Goal: Task Accomplishment & Management: Manage account settings

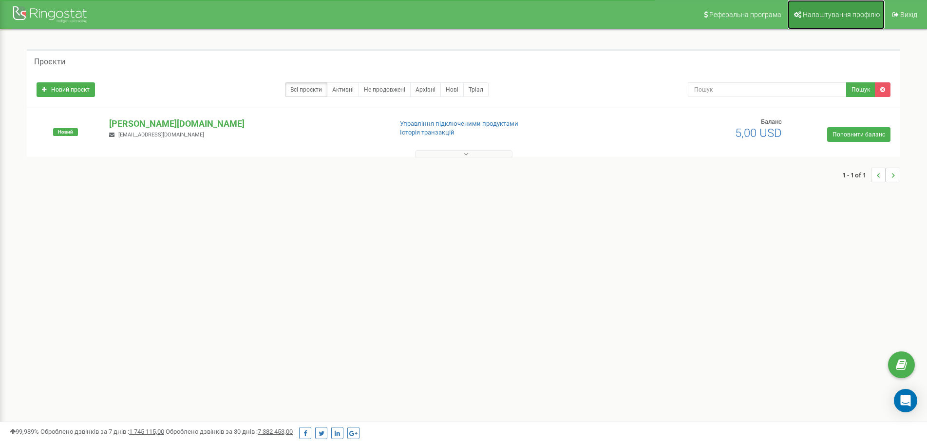
click at [836, 17] on span "Налаштування профілю" at bounding box center [840, 15] width 77 height 8
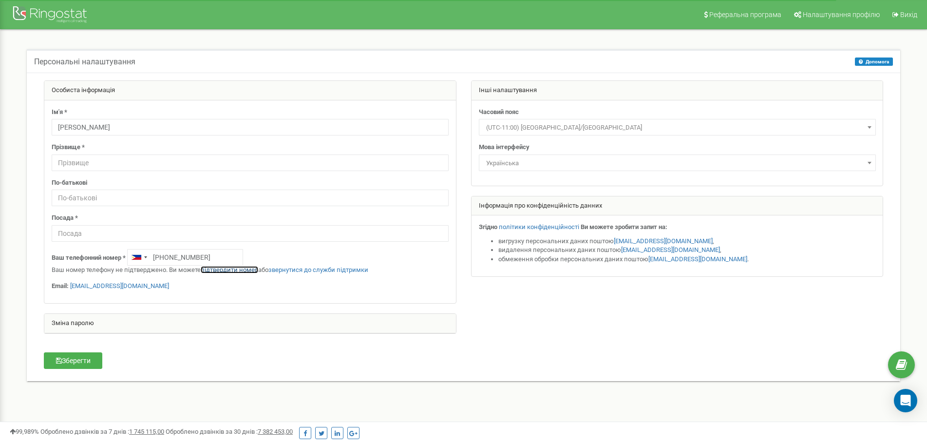
click at [236, 269] on link "підтвердити номер" at bounding box center [229, 269] width 57 height 7
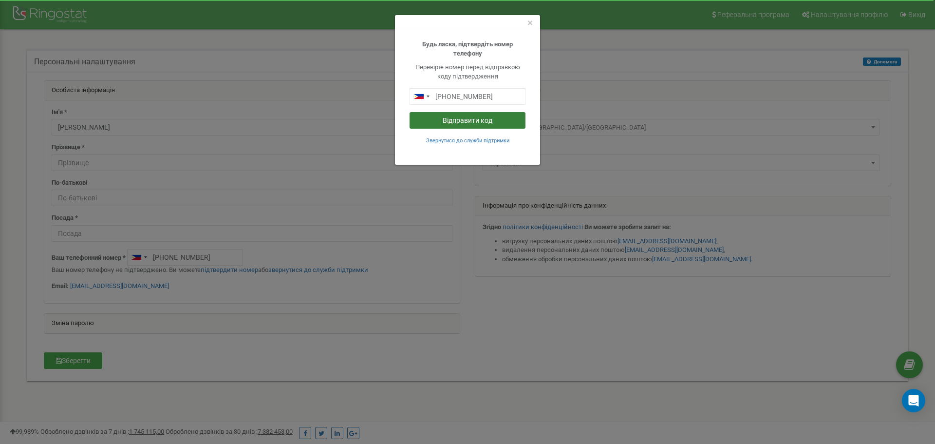
click at [470, 118] on button "Відправити код" at bounding box center [467, 120] width 116 height 17
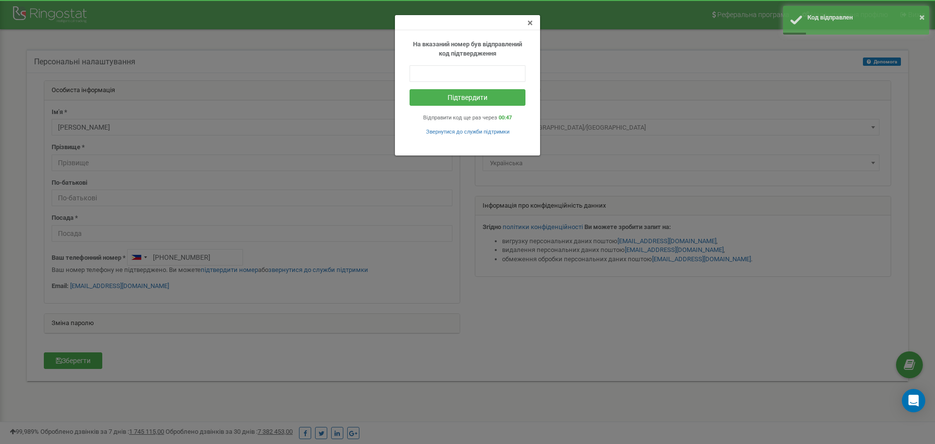
click at [529, 22] on span "×" at bounding box center [529, 23] width 5 height 12
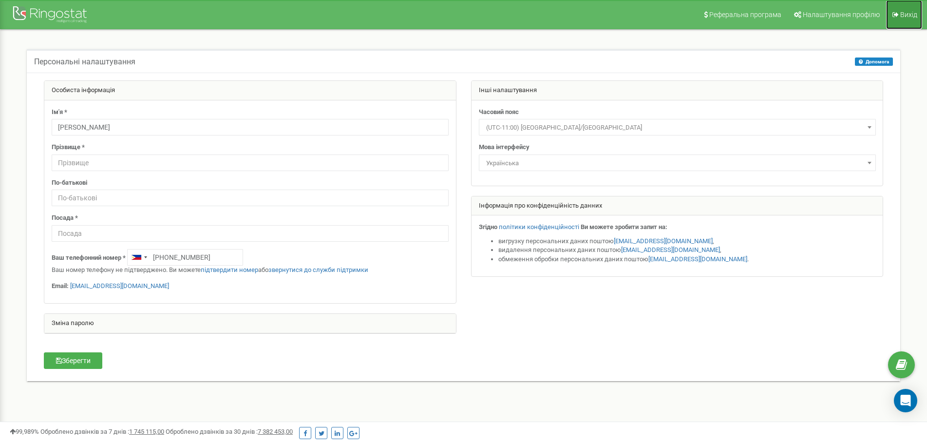
click at [901, 12] on span "Вихід" at bounding box center [908, 15] width 17 height 8
